Goal: Information Seeking & Learning: Understand process/instructions

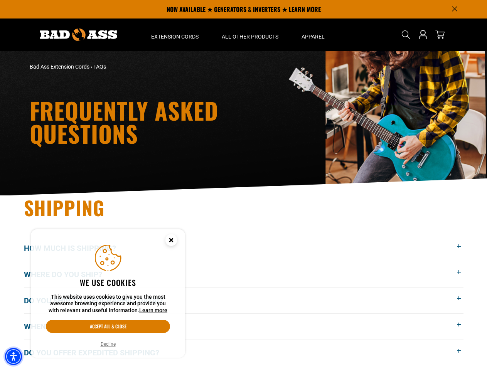
click at [13, 356] on img "Accessibility Menu" at bounding box center [13, 356] width 17 height 17
